Goal: Obtain resource: Obtain resource

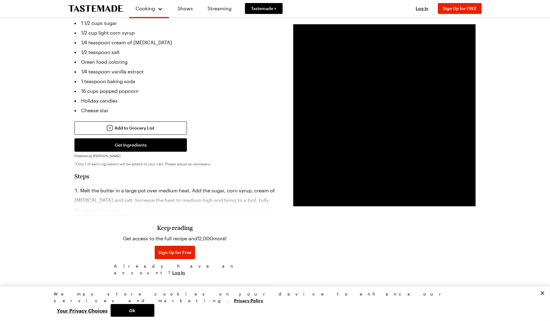
scroll to position [169, 0]
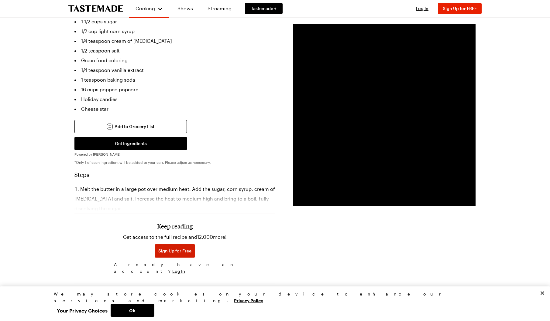
click at [175, 248] on span "Sign Up for Free" at bounding box center [174, 251] width 33 height 6
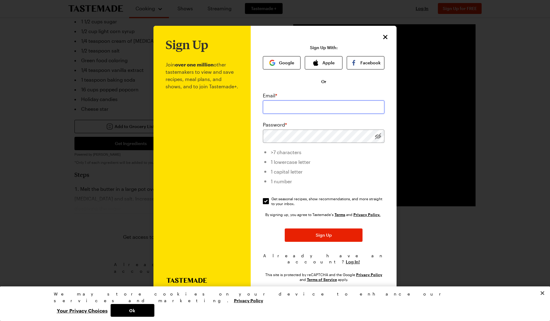
click at [275, 107] on input "email" at bounding box center [324, 107] width 122 height 13
drag, startPoint x: 329, startPoint y: 111, endPoint x: 247, endPoint y: 109, distance: 82.7
click at [247, 109] on div "Sign Up Join over one million other tastemakers to view and save recipes, meal …" at bounding box center [274, 161] width 243 height 270
type input "[EMAIL_ADDRESS][DOMAIN_NAME]"
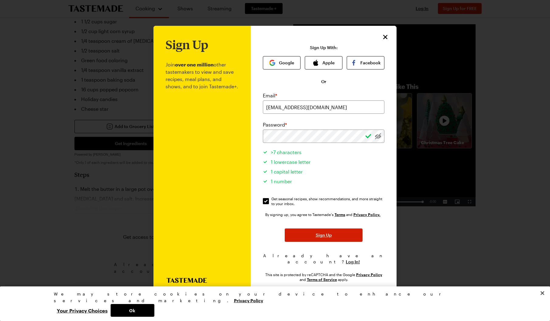
click at [291, 236] on button "Sign Up" at bounding box center [324, 235] width 78 height 13
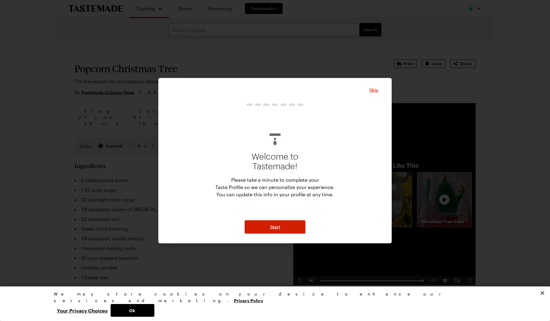
click at [277, 227] on span "Start" at bounding box center [275, 227] width 10 height 6
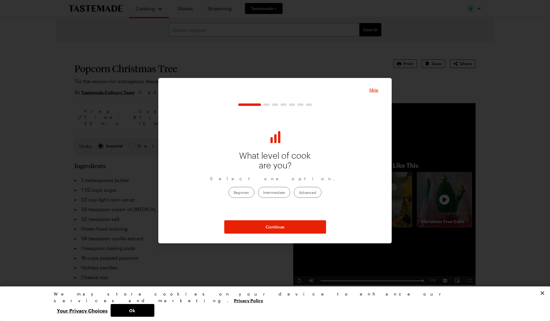
drag, startPoint x: 277, startPoint y: 193, endPoint x: 278, endPoint y: 200, distance: 6.7
click at [277, 194] on label "Intermediate" at bounding box center [274, 192] width 32 height 11
click at [263, 193] on input "Intermediate" at bounding box center [263, 193] width 0 height 0
click at [279, 227] on span "Continue" at bounding box center [275, 227] width 19 height 6
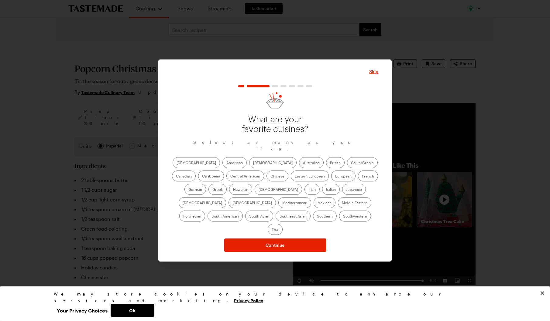
click at [222, 168] on label "American" at bounding box center [234, 162] width 24 height 11
click at [226, 163] on input "American" at bounding box center [226, 163] width 0 height 0
click at [358, 180] on label "French" at bounding box center [368, 176] width 20 height 11
click at [362, 177] on input "French" at bounding box center [362, 177] width 0 height 0
click at [322, 194] on label "Italian" at bounding box center [331, 189] width 18 height 11
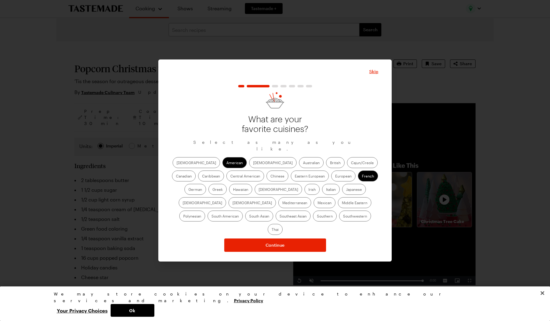
click at [326, 190] on input "Italian" at bounding box center [326, 190] width 0 height 0
click at [261, 239] on button "Continue" at bounding box center [275, 245] width 102 height 13
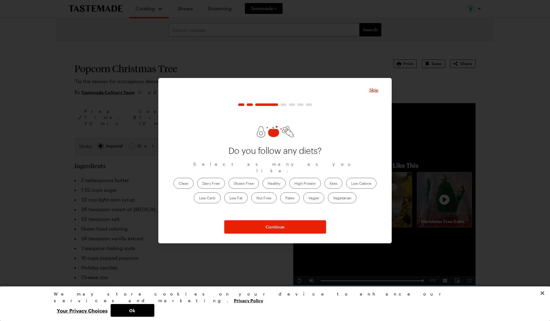
click at [272, 180] on label "Healthy" at bounding box center [274, 183] width 23 height 11
click at [268, 184] on input "Healthy" at bounding box center [268, 184] width 0 height 0
click at [208, 194] on label "Low Carb" at bounding box center [207, 198] width 27 height 11
click at [199, 199] on Carb "Low Carb" at bounding box center [199, 199] width 0 height 0
click at [235, 195] on label "Low Fat" at bounding box center [235, 198] width 23 height 11
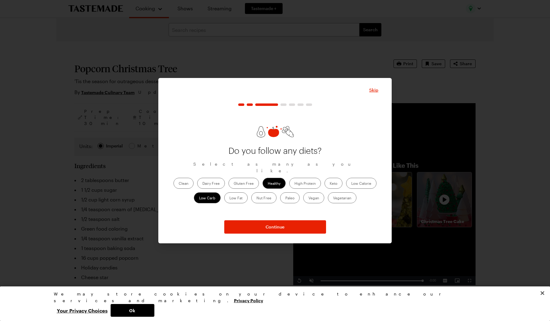
click at [229, 199] on Fat "Low Fat" at bounding box center [229, 199] width 0 height 0
click at [289, 225] on button "Continue" at bounding box center [275, 227] width 102 height 13
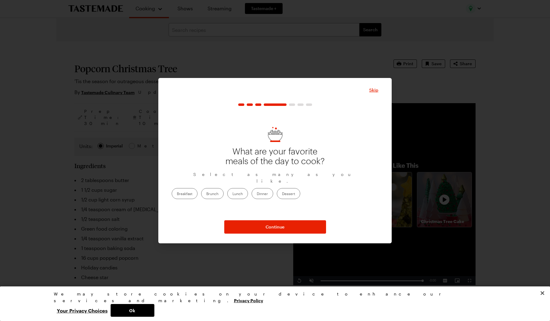
drag, startPoint x: 297, startPoint y: 189, endPoint x: 297, endPoint y: 193, distance: 3.7
click at [273, 190] on label "Dinner" at bounding box center [263, 193] width 22 height 11
click at [257, 194] on input "Dinner" at bounding box center [257, 194] width 0 height 0
click at [293, 228] on button "Continue" at bounding box center [275, 227] width 102 height 13
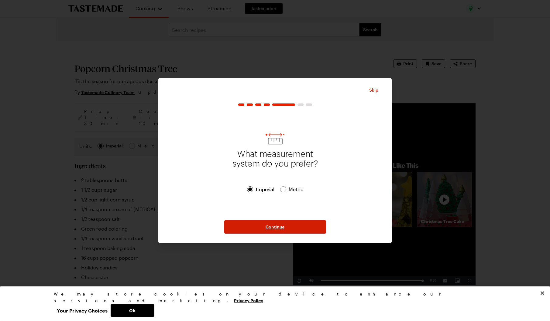
click at [293, 228] on button "Continue" at bounding box center [275, 227] width 102 height 13
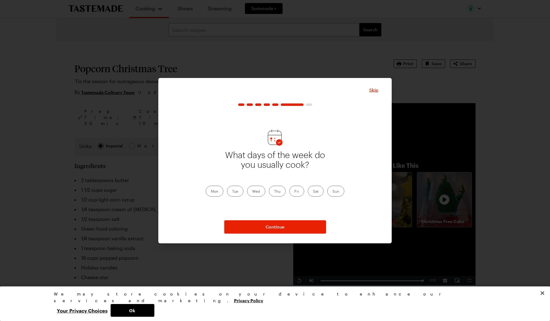
click at [217, 193] on label "Mon" at bounding box center [215, 191] width 18 height 11
click at [211, 192] on input "Mon" at bounding box center [211, 192] width 0 height 0
drag, startPoint x: 233, startPoint y: 193, endPoint x: 247, endPoint y: 194, distance: 14.7
click at [233, 193] on label "Tue" at bounding box center [235, 191] width 16 height 11
click at [232, 192] on input "Tue" at bounding box center [232, 192] width 0 height 0
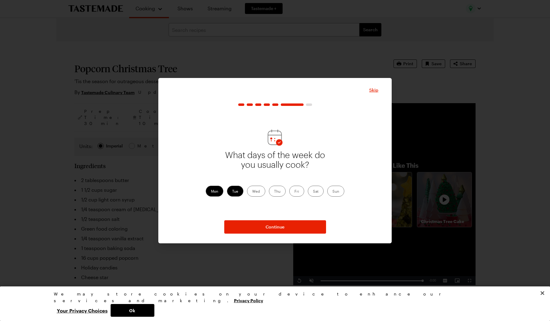
drag, startPoint x: 252, startPoint y: 194, endPoint x: 262, endPoint y: 194, distance: 10.0
click at [256, 194] on label "Wed" at bounding box center [256, 191] width 18 height 11
click at [252, 192] on input "Wed" at bounding box center [252, 192] width 0 height 0
click at [282, 193] on label "Thu" at bounding box center [277, 191] width 17 height 11
click at [274, 192] on input "Thu" at bounding box center [274, 192] width 0 height 0
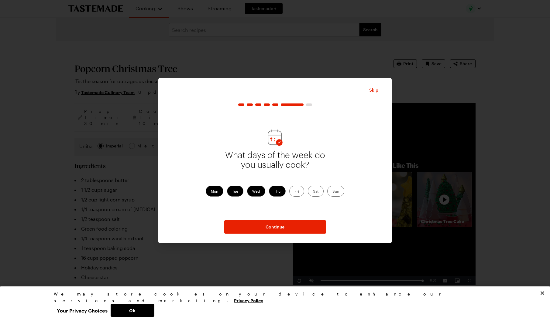
drag, startPoint x: 301, startPoint y: 193, endPoint x: 309, endPoint y: 194, distance: 7.6
click at [301, 193] on label "Fri" at bounding box center [296, 191] width 15 height 11
click at [294, 192] on input "Fri" at bounding box center [294, 192] width 0 height 0
click at [318, 193] on label "Sat" at bounding box center [316, 191] width 16 height 11
click at [313, 192] on input "Sat" at bounding box center [313, 192] width 0 height 0
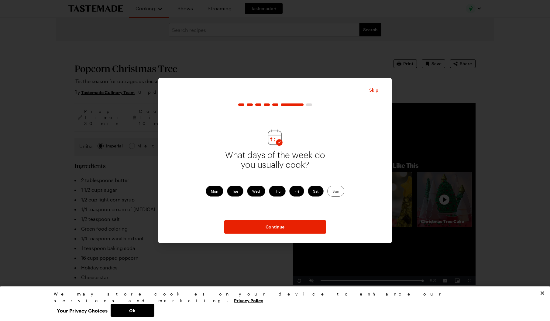
click at [339, 192] on label "Sun" at bounding box center [335, 191] width 17 height 11
click at [332, 192] on input "Sun" at bounding box center [332, 192] width 0 height 0
click at [286, 229] on button "Continue" at bounding box center [275, 227] width 102 height 13
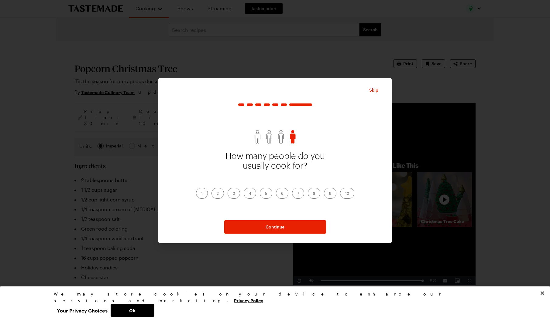
click at [202, 195] on label "1" at bounding box center [202, 193] width 12 height 11
click at [201, 194] on input "1" at bounding box center [201, 194] width 0 height 0
click at [282, 224] on span "Continue" at bounding box center [275, 227] width 19 height 6
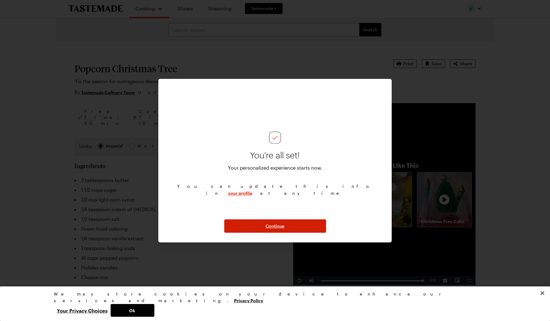
click at [277, 226] on span "Continue" at bounding box center [275, 226] width 19 height 6
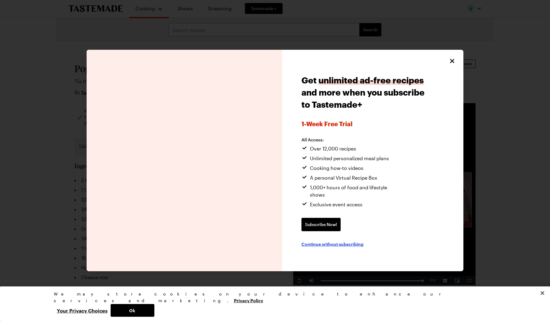
click at [323, 243] on span "Continue without subscribing" at bounding box center [332, 244] width 62 height 6
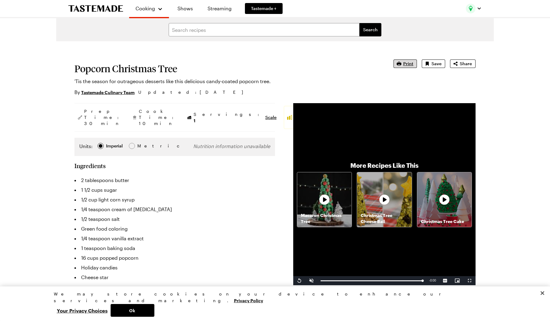
click at [405, 63] on span "Print" at bounding box center [408, 64] width 10 height 6
type textarea "x"
